Goal: Task Accomplishment & Management: Use online tool/utility

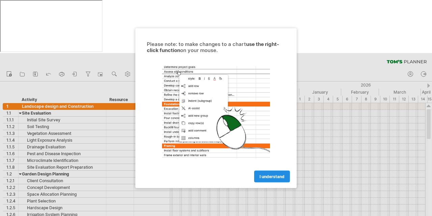
click at [274, 176] on span "I understand" at bounding box center [272, 176] width 25 height 5
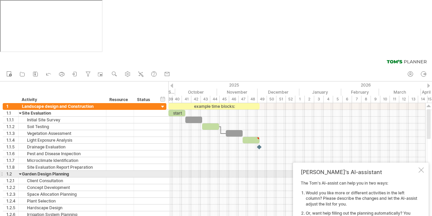
click at [422, 167] on div at bounding box center [421, 169] width 5 height 5
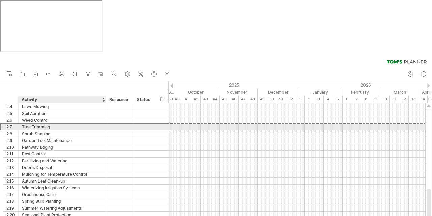
click at [50, 124] on div "Tree Trimming" at bounding box center [62, 127] width 81 height 6
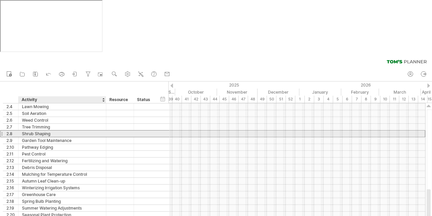
click at [34, 130] on div "Shrub Shaping" at bounding box center [62, 133] width 81 height 6
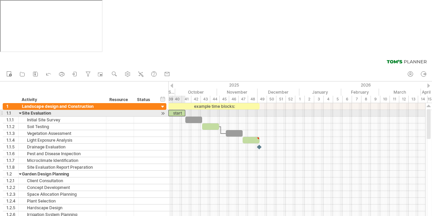
click at [176, 110] on div "start" at bounding box center [177, 113] width 17 height 6
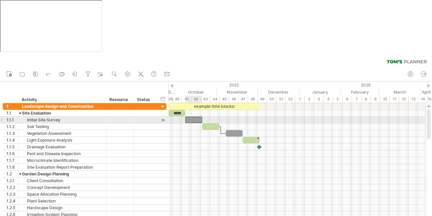
click at [193, 117] on div at bounding box center [193, 120] width 17 height 6
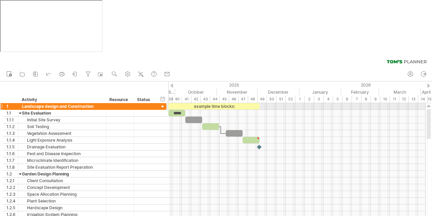
click at [162, 104] on div at bounding box center [163, 107] width 6 height 6
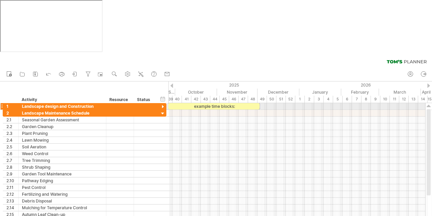
click at [162, 104] on div at bounding box center [163, 107] width 6 height 6
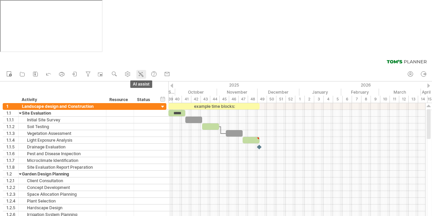
click at [142, 71] on icon at bounding box center [140, 74] width 7 height 7
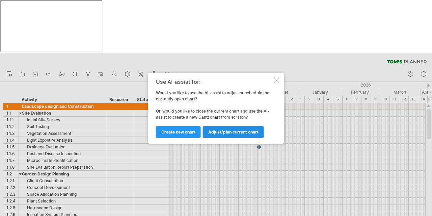
click at [239, 133] on span "Adjust/plan current chart" at bounding box center [233, 131] width 50 height 5
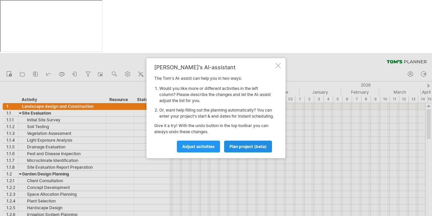
click at [248, 149] on span "plan project (beta)" at bounding box center [248, 146] width 37 height 5
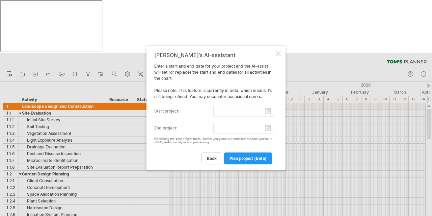
click at [269, 113] on input "start project:" at bounding box center [243, 111] width 61 height 11
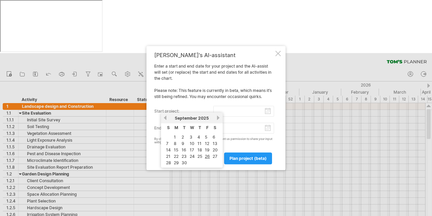
click at [218, 117] on link "next" at bounding box center [218, 117] width 5 height 5
click at [196, 136] on link "1" at bounding box center [197, 137] width 3 height 6
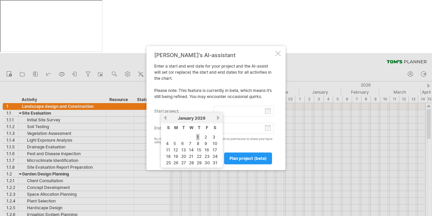
type input "********"
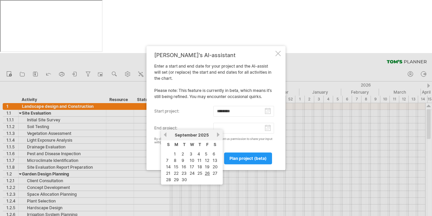
click at [268, 127] on input "end project:" at bounding box center [243, 128] width 61 height 11
click at [218, 134] on link "next" at bounding box center [218, 134] width 5 height 5
click at [164, 135] on link "previous" at bounding box center [165, 134] width 5 height 5
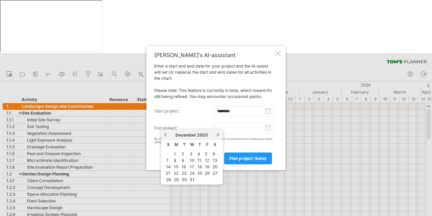
click at [218, 133] on link "next" at bounding box center [218, 134] width 5 height 5
click at [217, 135] on link "next" at bounding box center [218, 134] width 5 height 5
click at [217, 135] on link "next" at bounding box center [217, 134] width 5 height 5
click at [217, 135] on link "next" at bounding box center [218, 134] width 5 height 5
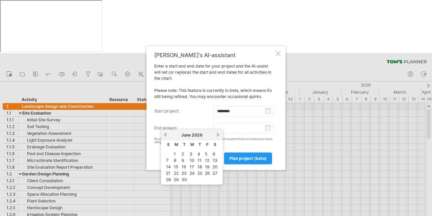
click at [217, 135] on link "next" at bounding box center [218, 134] width 5 height 5
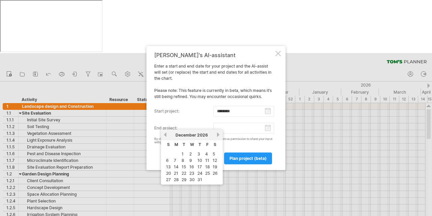
click at [199, 178] on link "31" at bounding box center [200, 179] width 6 height 6
type input "********"
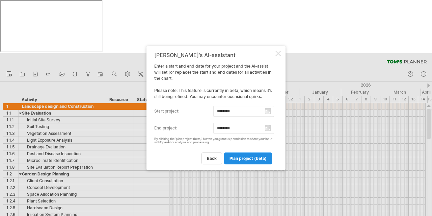
click at [250, 157] on span "plan project (beta)" at bounding box center [248, 158] width 37 height 5
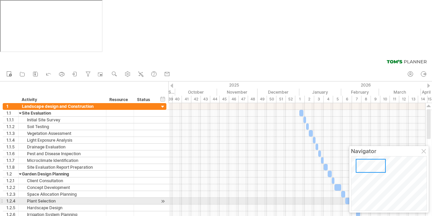
click at [425, 150] on div at bounding box center [424, 151] width 5 height 5
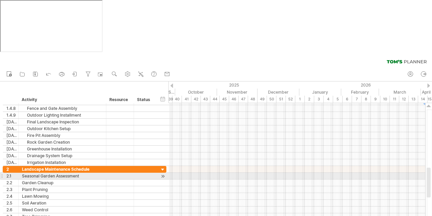
click at [162, 173] on div at bounding box center [163, 176] width 6 height 7
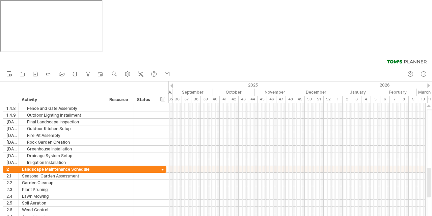
drag, startPoint x: 303, startPoint y: 176, endPoint x: 202, endPoint y: 171, distance: 100.4
click at [202, 171] on div "Trying to reach [DOMAIN_NAME] Connected again... 0% clear filter new 1" at bounding box center [216, 161] width 432 height 216
click at [8, 70] on icon at bounding box center [9, 73] width 7 height 7
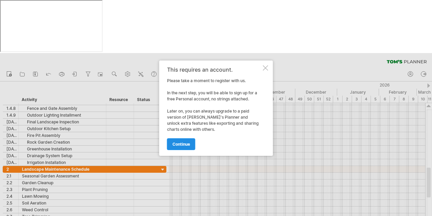
click at [182, 143] on span "continue" at bounding box center [182, 143] width 18 height 5
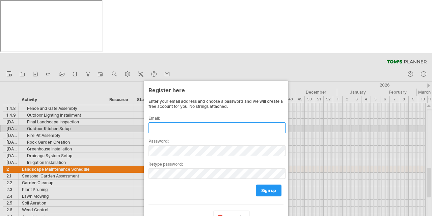
click at [198, 122] on input "text" at bounding box center [217, 127] width 137 height 11
type input "**********"
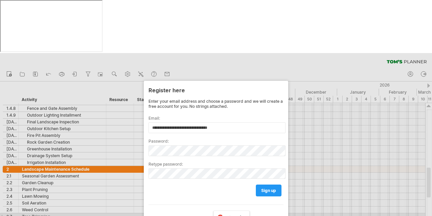
click at [233, 215] on span "Google" at bounding box center [237, 217] width 16 height 5
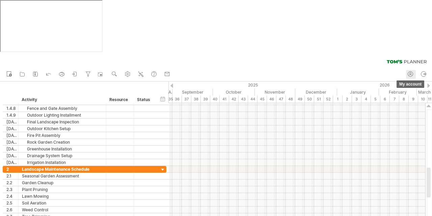
click at [410, 71] on icon at bounding box center [410, 74] width 7 height 7
type input "**********"
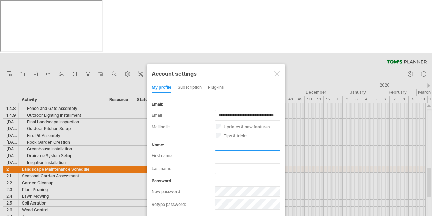
click at [232, 150] on input "text" at bounding box center [248, 155] width 66 height 11
type input "*****"
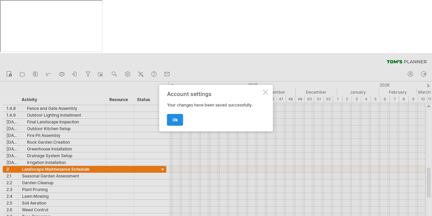
click at [174, 121] on span "ok" at bounding box center [175, 119] width 5 height 5
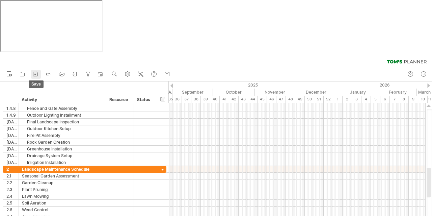
click at [35, 71] on icon at bounding box center [35, 74] width 7 height 7
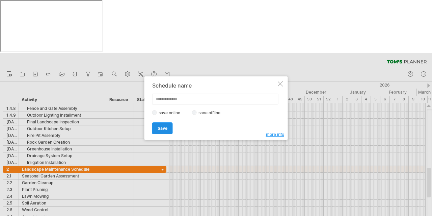
click at [161, 128] on span "Save" at bounding box center [163, 128] width 10 height 5
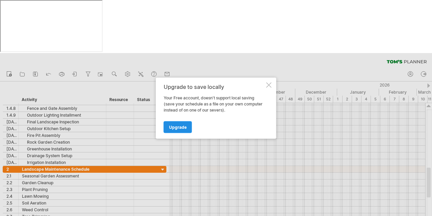
click at [176, 126] on span "Upgrade" at bounding box center [178, 126] width 18 height 5
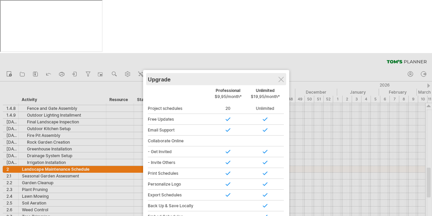
click at [280, 73] on div "Upgrade" at bounding box center [216, 79] width 137 height 12
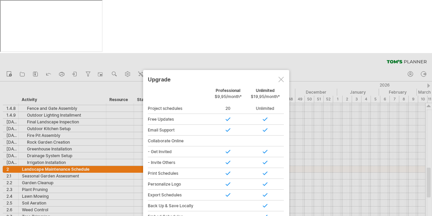
click at [281, 77] on div at bounding box center [281, 79] width 5 height 5
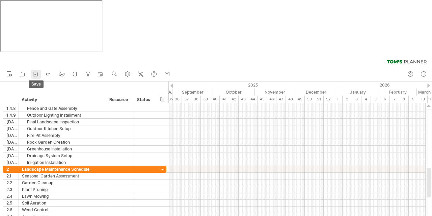
click at [33, 71] on icon at bounding box center [35, 74] width 7 height 7
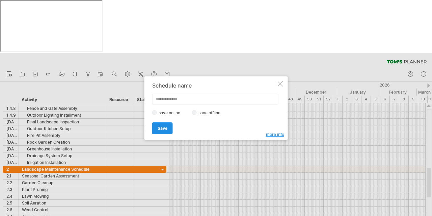
click at [162, 127] on span "Save" at bounding box center [163, 128] width 10 height 5
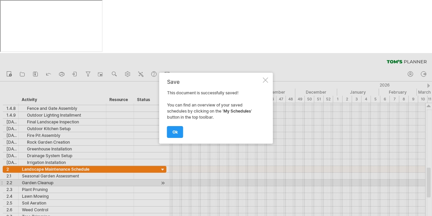
click at [265, 79] on div at bounding box center [265, 79] width 5 height 5
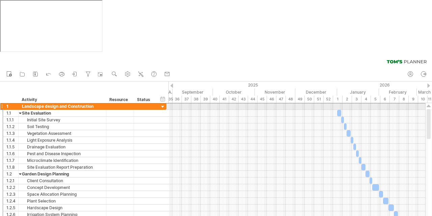
click at [3, 103] on div at bounding box center [1, 106] width 3 height 7
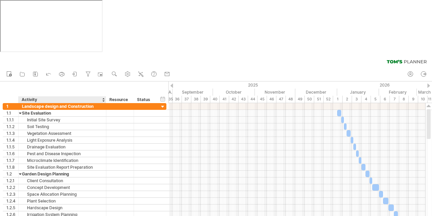
click at [28, 81] on div "hide start/end/duration show start/end/duration ******** Activity ******** Reso…" at bounding box center [84, 92] width 169 height 22
click at [411, 71] on icon at bounding box center [410, 74] width 7 height 7
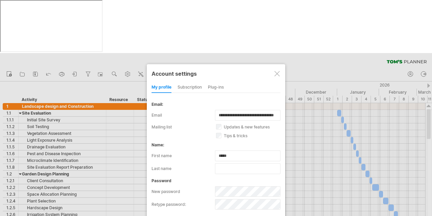
click at [210, 82] on div "Plug-ins" at bounding box center [216, 87] width 16 height 11
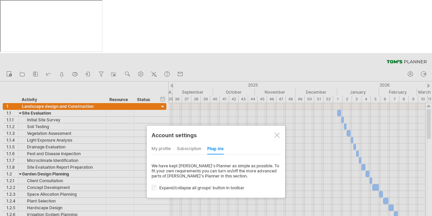
click at [163, 144] on div "my profile" at bounding box center [161, 149] width 19 height 11
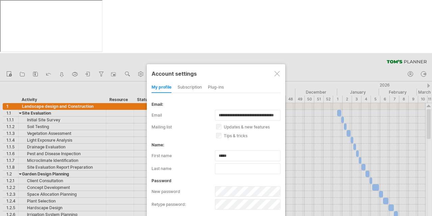
click at [195, 82] on div "subscription" at bounding box center [190, 87] width 24 height 11
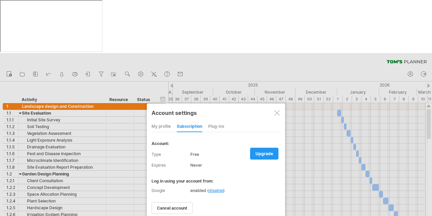
click at [280, 110] on div at bounding box center [277, 112] width 5 height 5
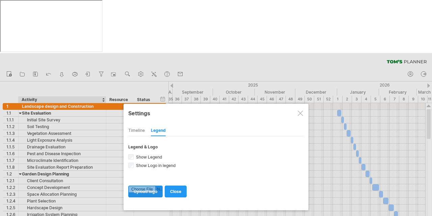
click at [145, 186] on input "file" at bounding box center [146, 191] width 34 height 11
type input "**********"
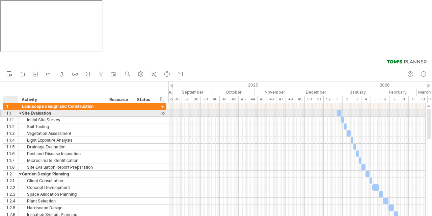
click at [19, 110] on div at bounding box center [20, 113] width 3 height 6
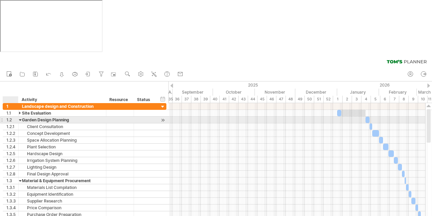
click at [19, 117] on div at bounding box center [20, 120] width 3 height 6
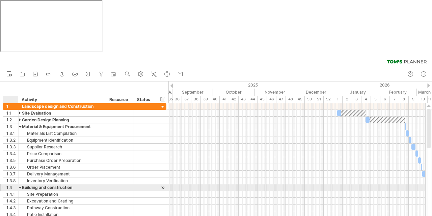
click at [19, 184] on div at bounding box center [20, 187] width 3 height 6
